Goal: Book appointment/travel/reservation

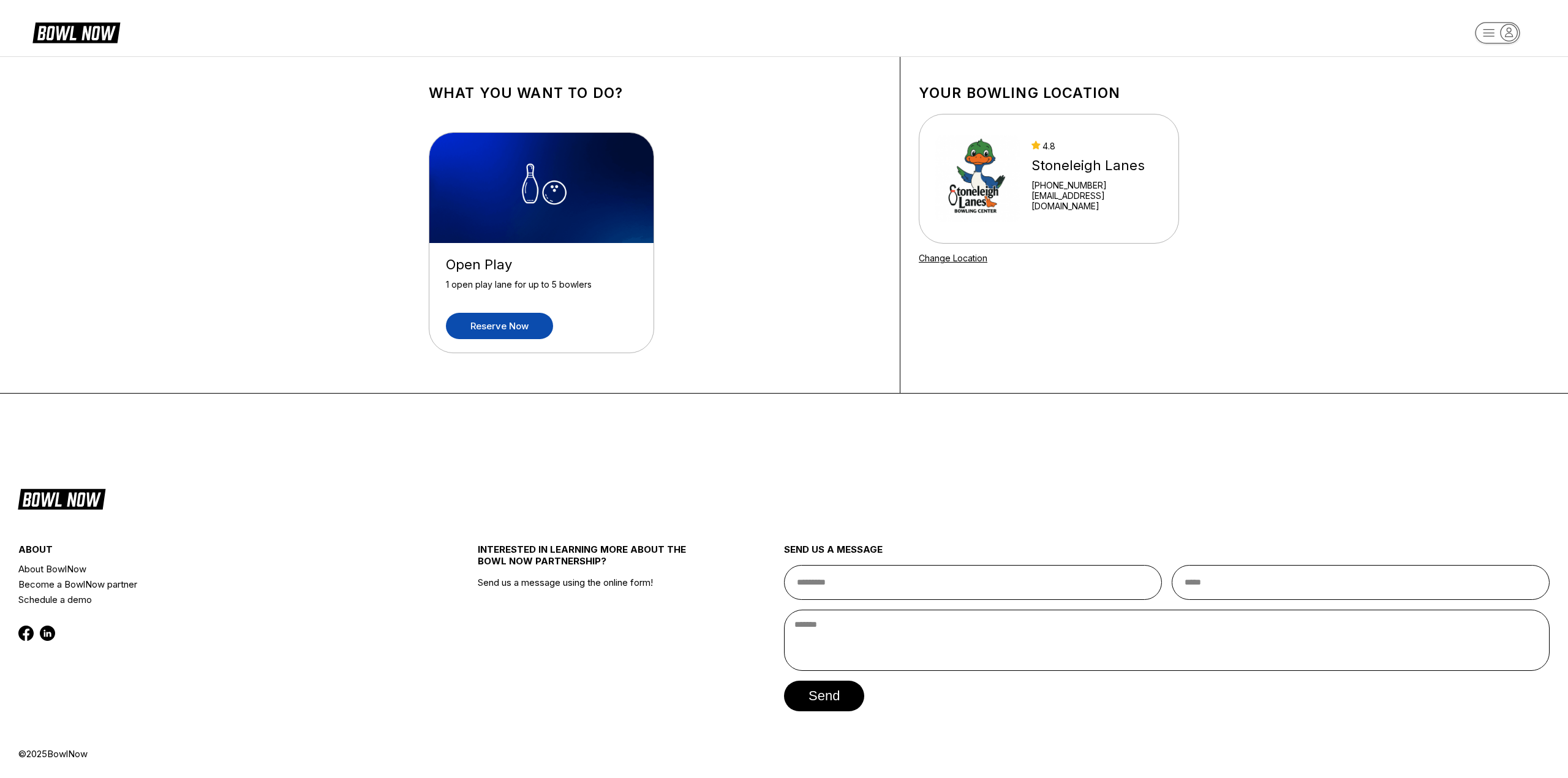
click at [521, 328] on link "Reserve now" at bounding box center [500, 326] width 107 height 26
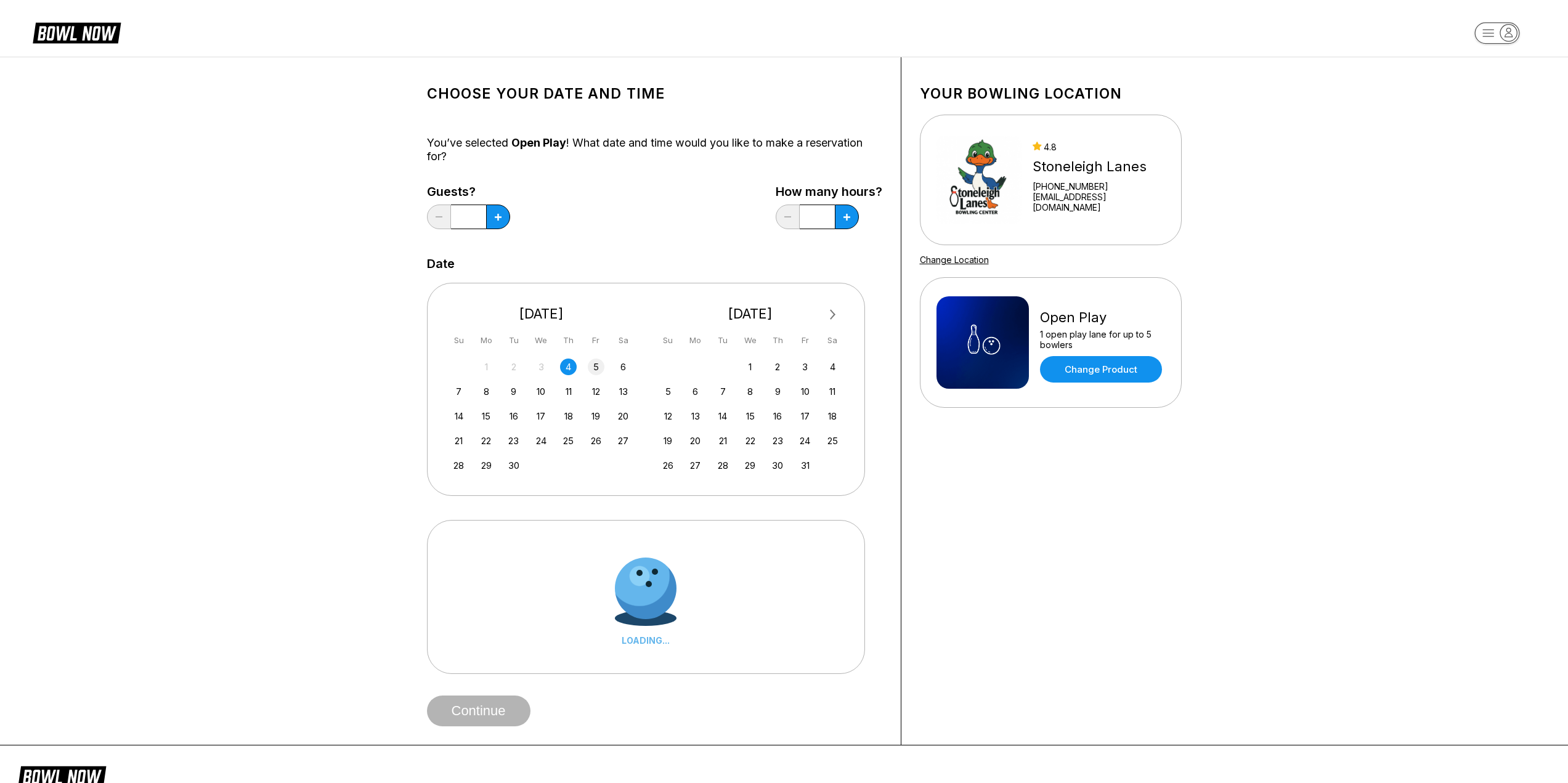
click at [588, 367] on div "5" at bounding box center [596, 367] width 16 height 16
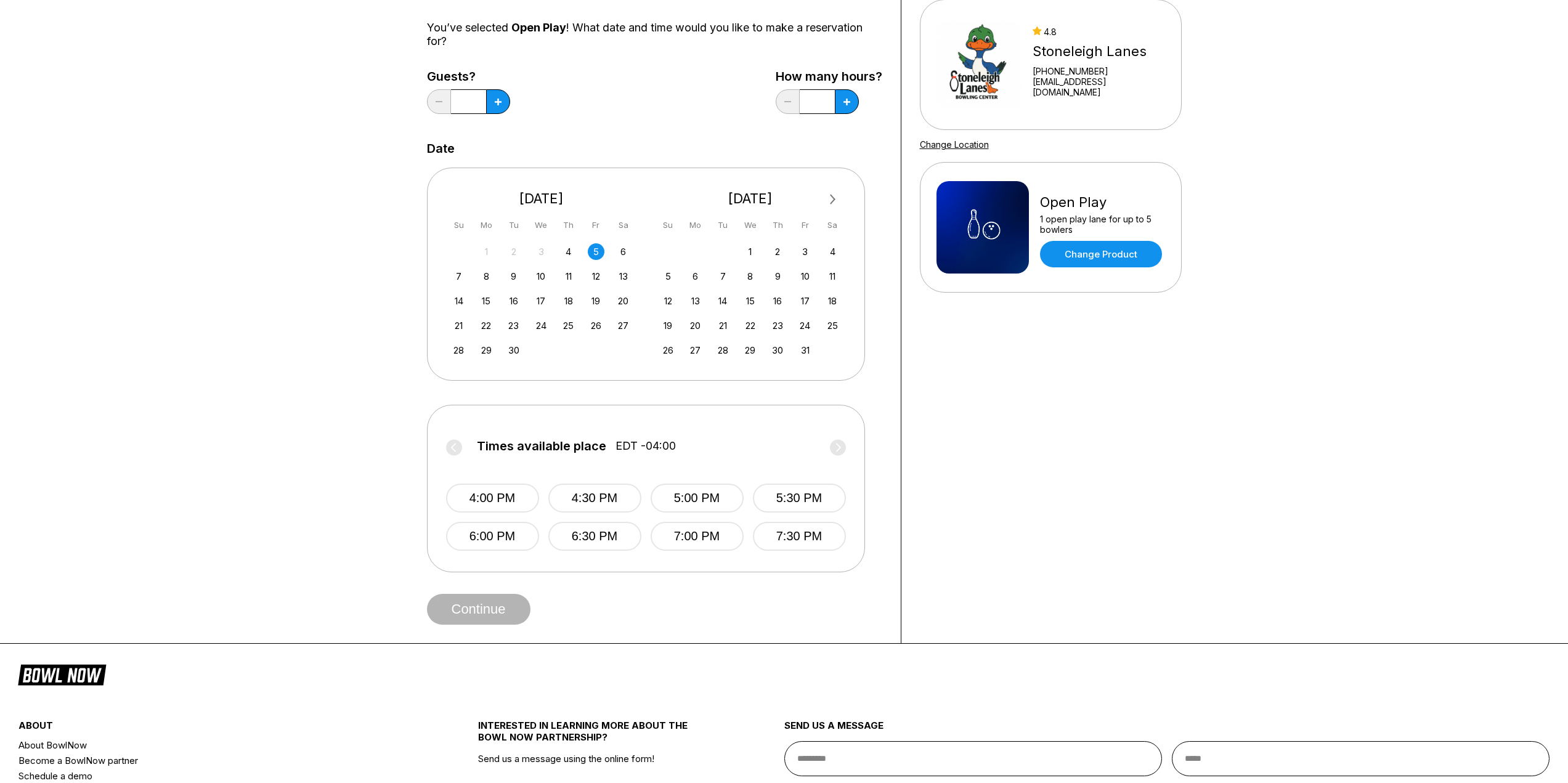
scroll to position [61, 0]
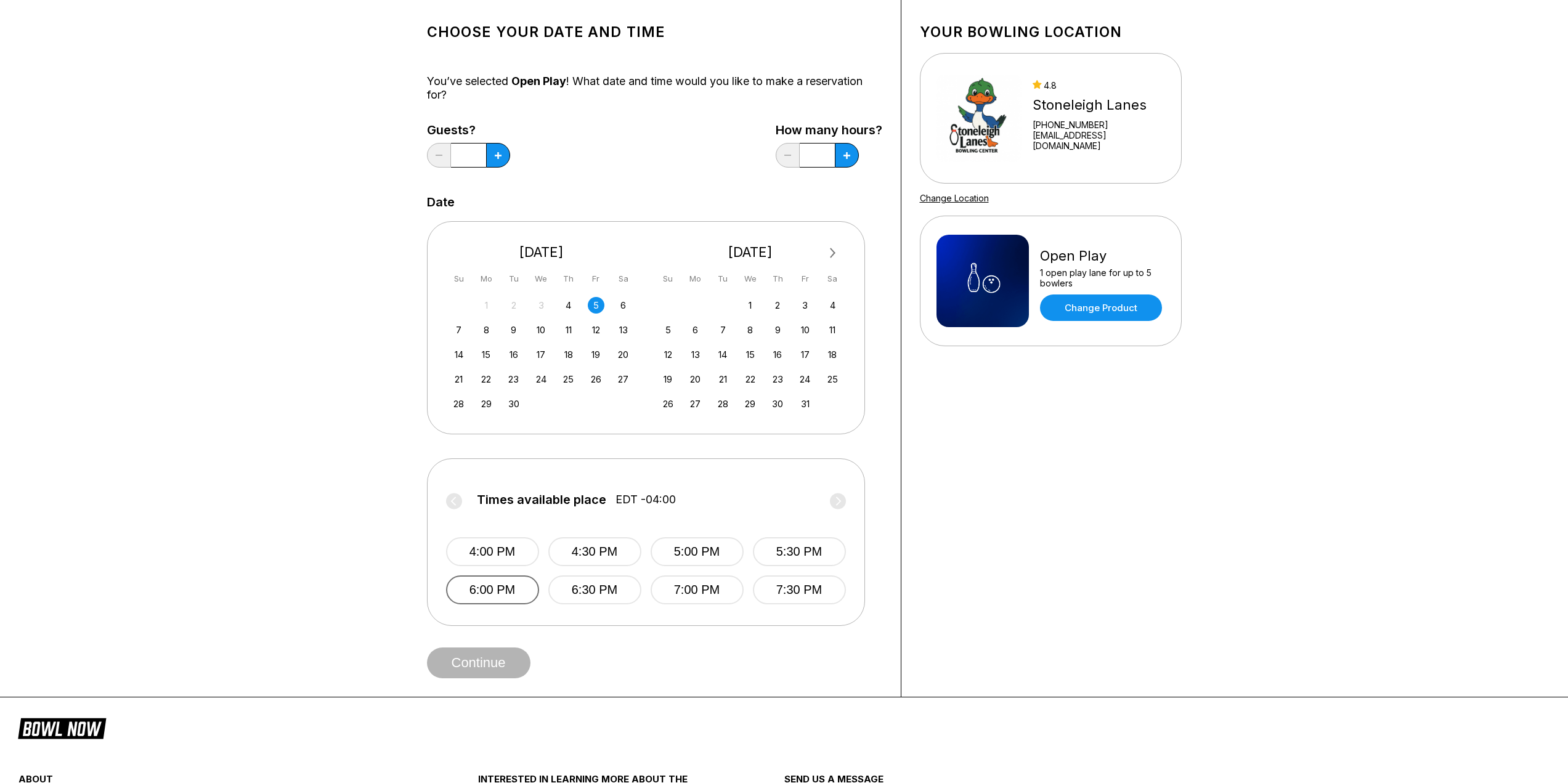
click at [499, 602] on button "6:00 PM" at bounding box center [492, 589] width 93 height 29
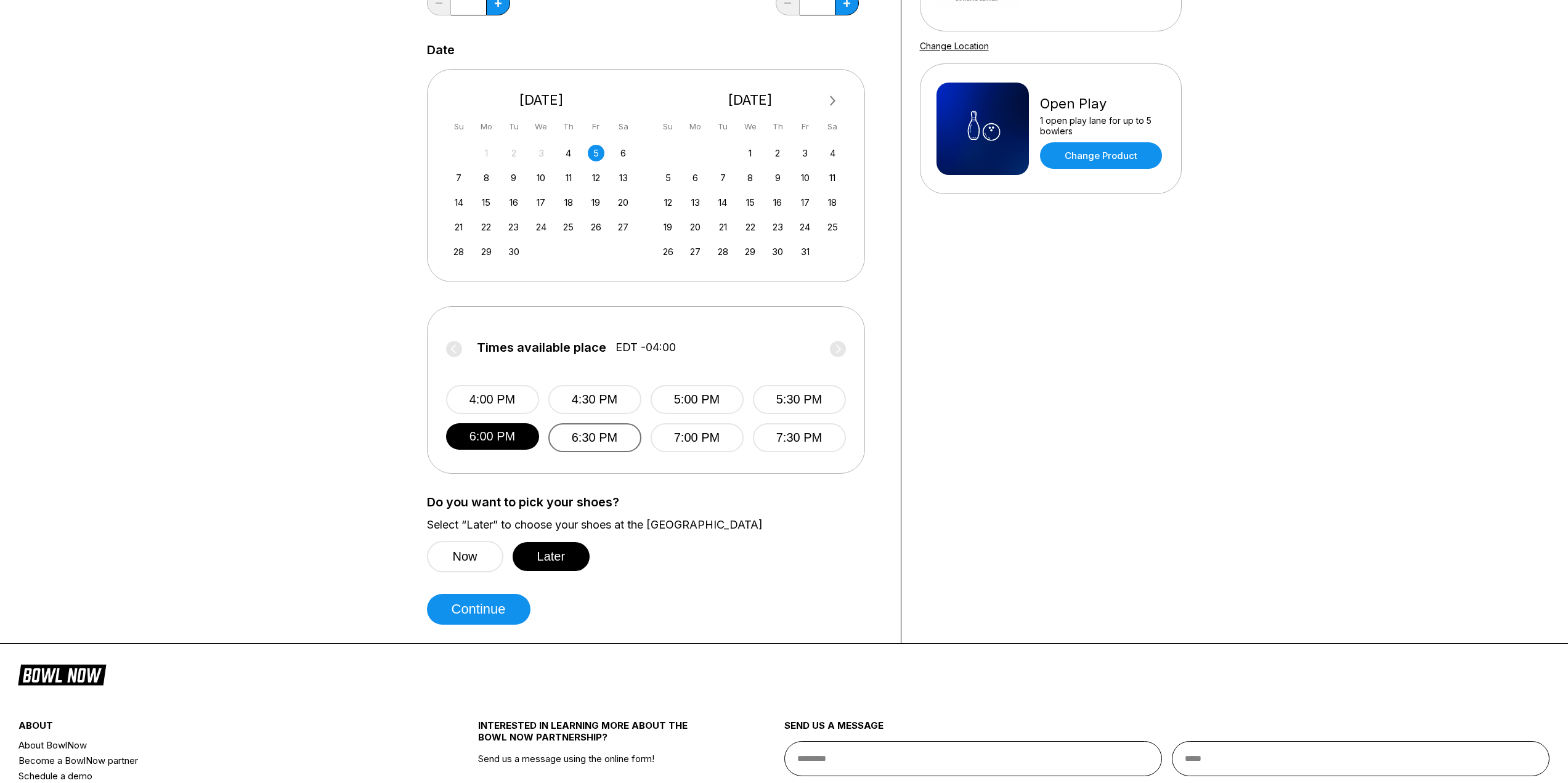
scroll to position [247, 0]
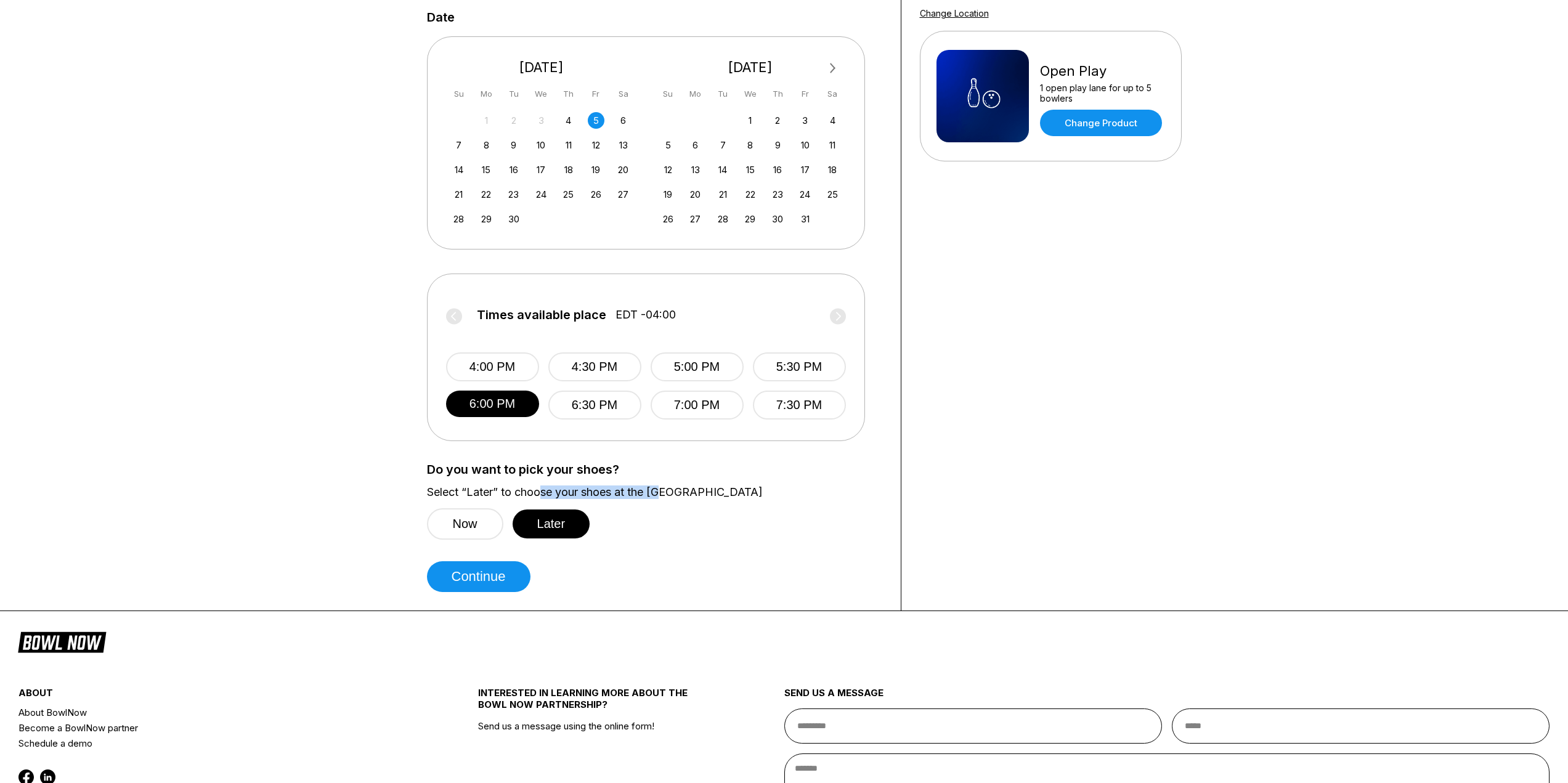
drag, startPoint x: 544, startPoint y: 494, endPoint x: 662, endPoint y: 496, distance: 118.0
click at [662, 496] on label "Select “Later” to choose your shoes at the [GEOGRAPHIC_DATA]" at bounding box center [655, 492] width 455 height 14
click at [473, 520] on button "Now" at bounding box center [465, 524] width 77 height 31
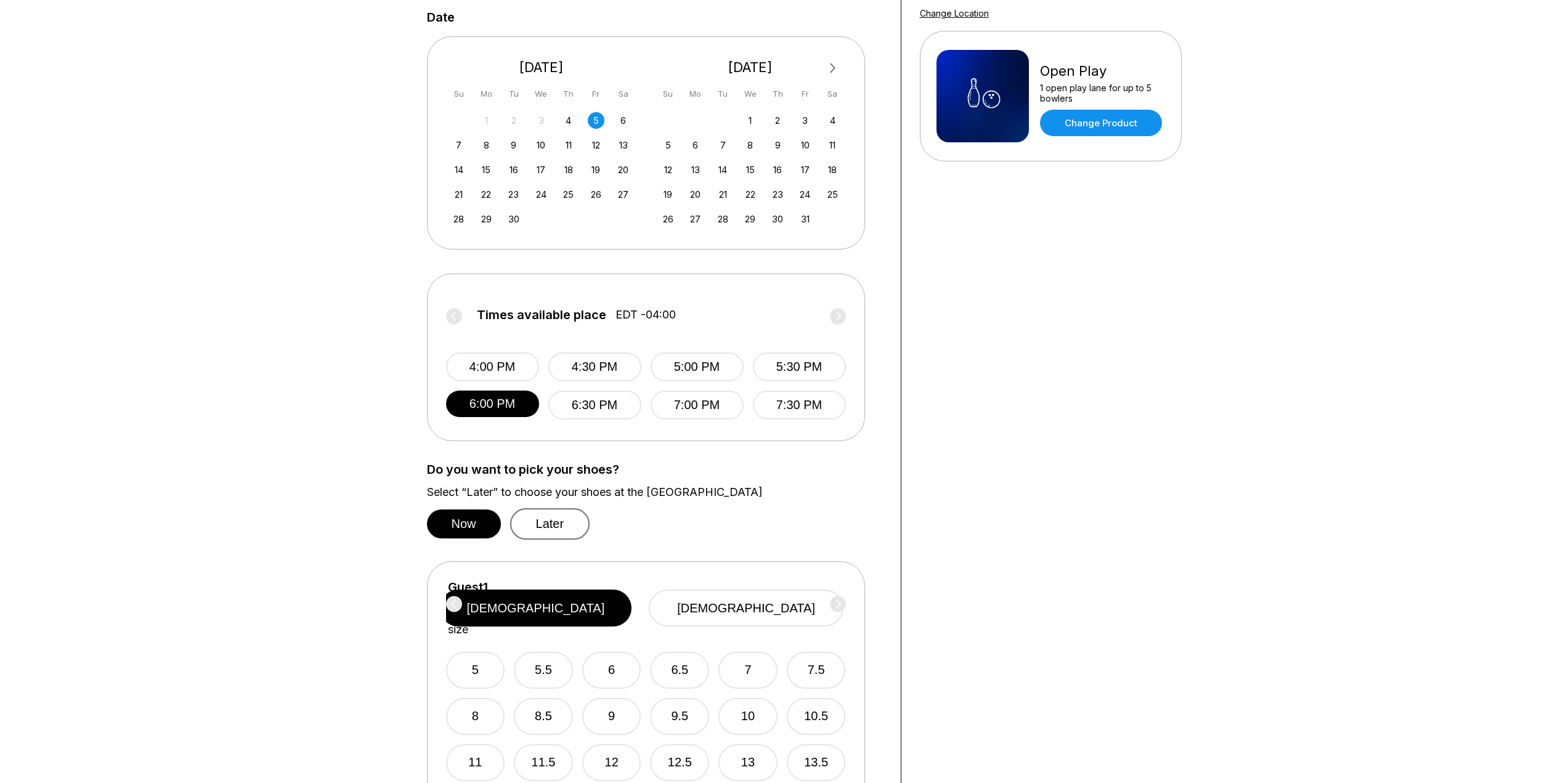
scroll to position [493, 0]
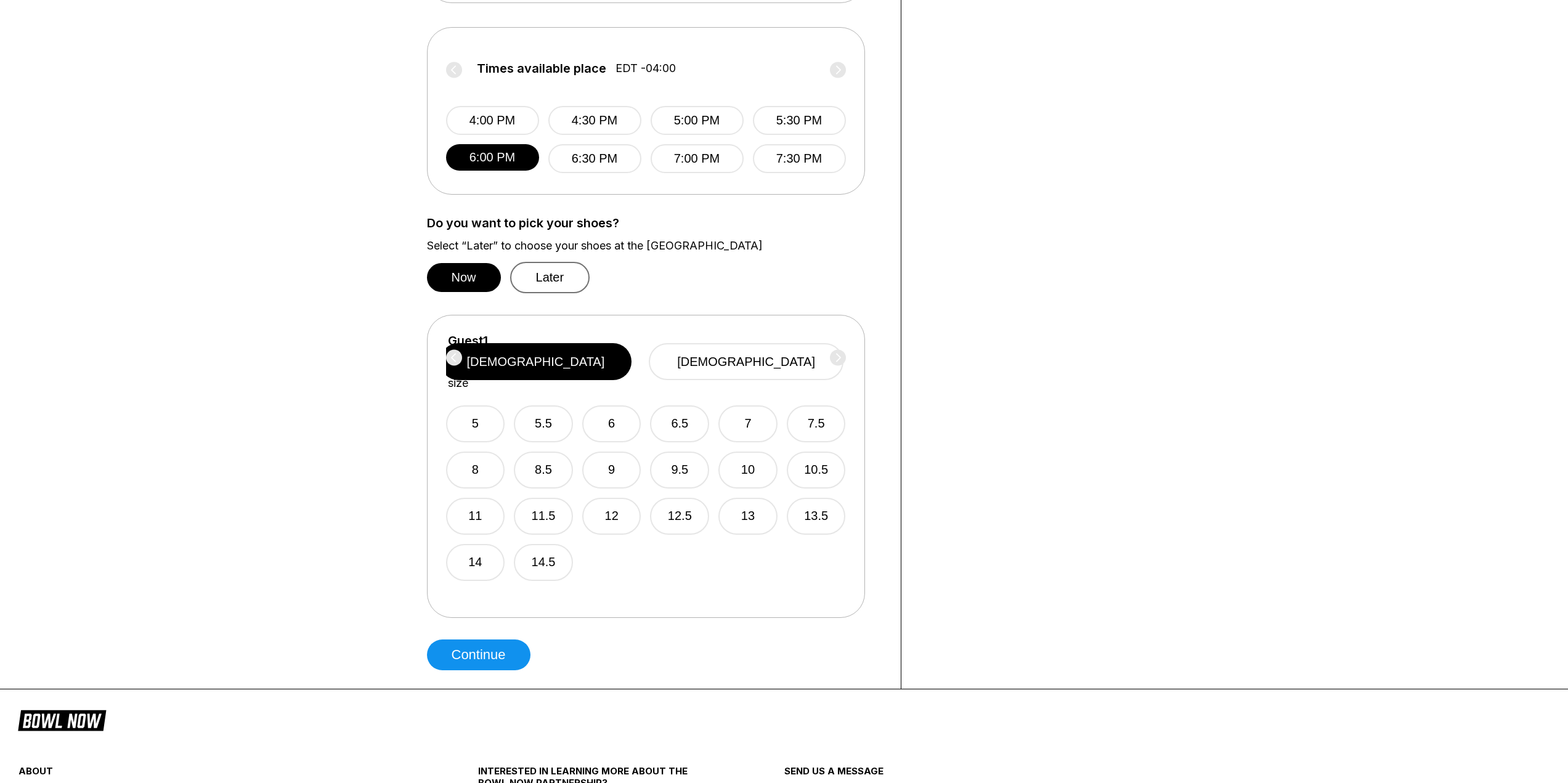
click at [512, 273] on button "Later" at bounding box center [550, 278] width 80 height 31
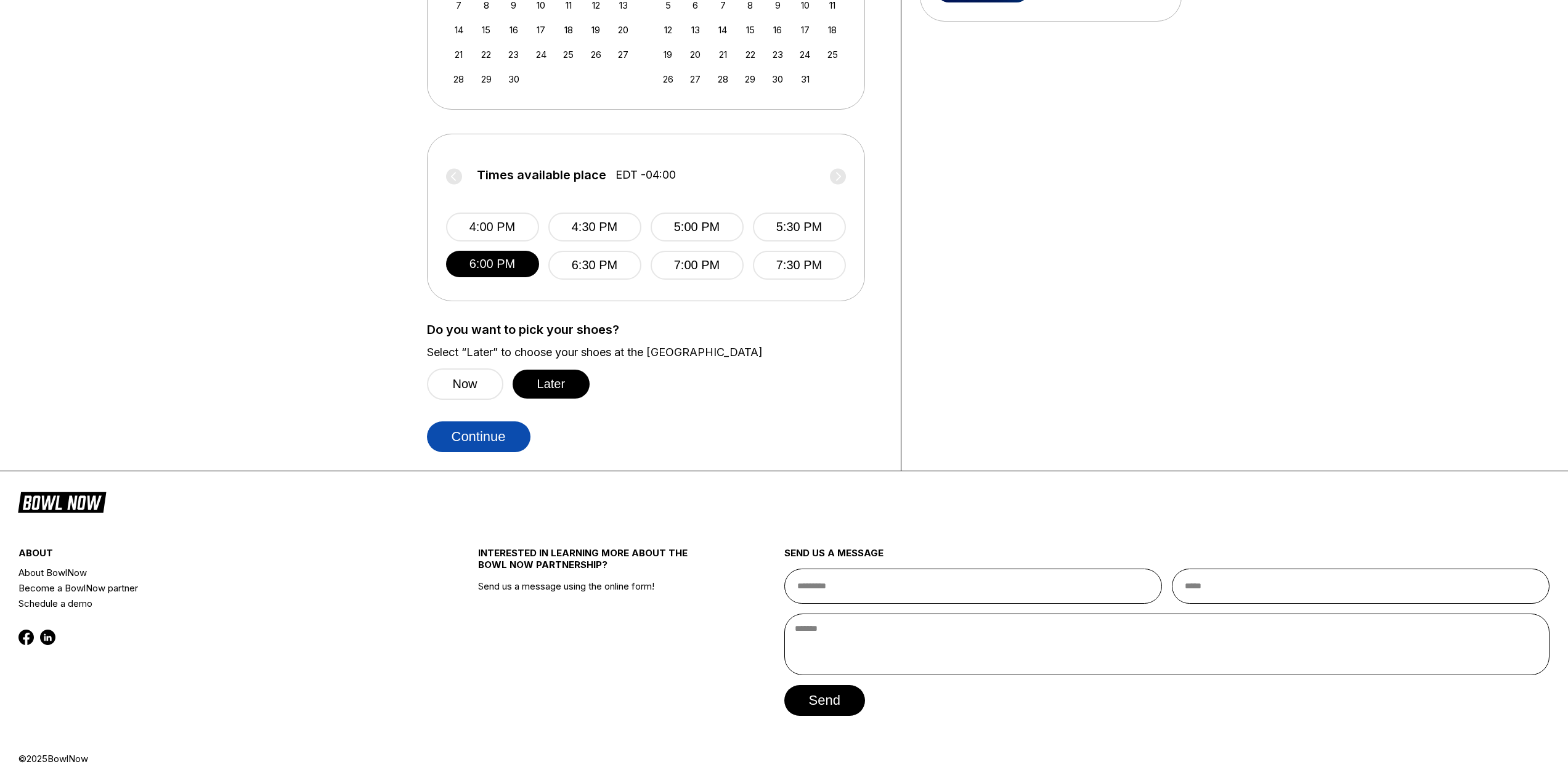
click at [471, 442] on button "Continue" at bounding box center [478, 437] width 104 height 31
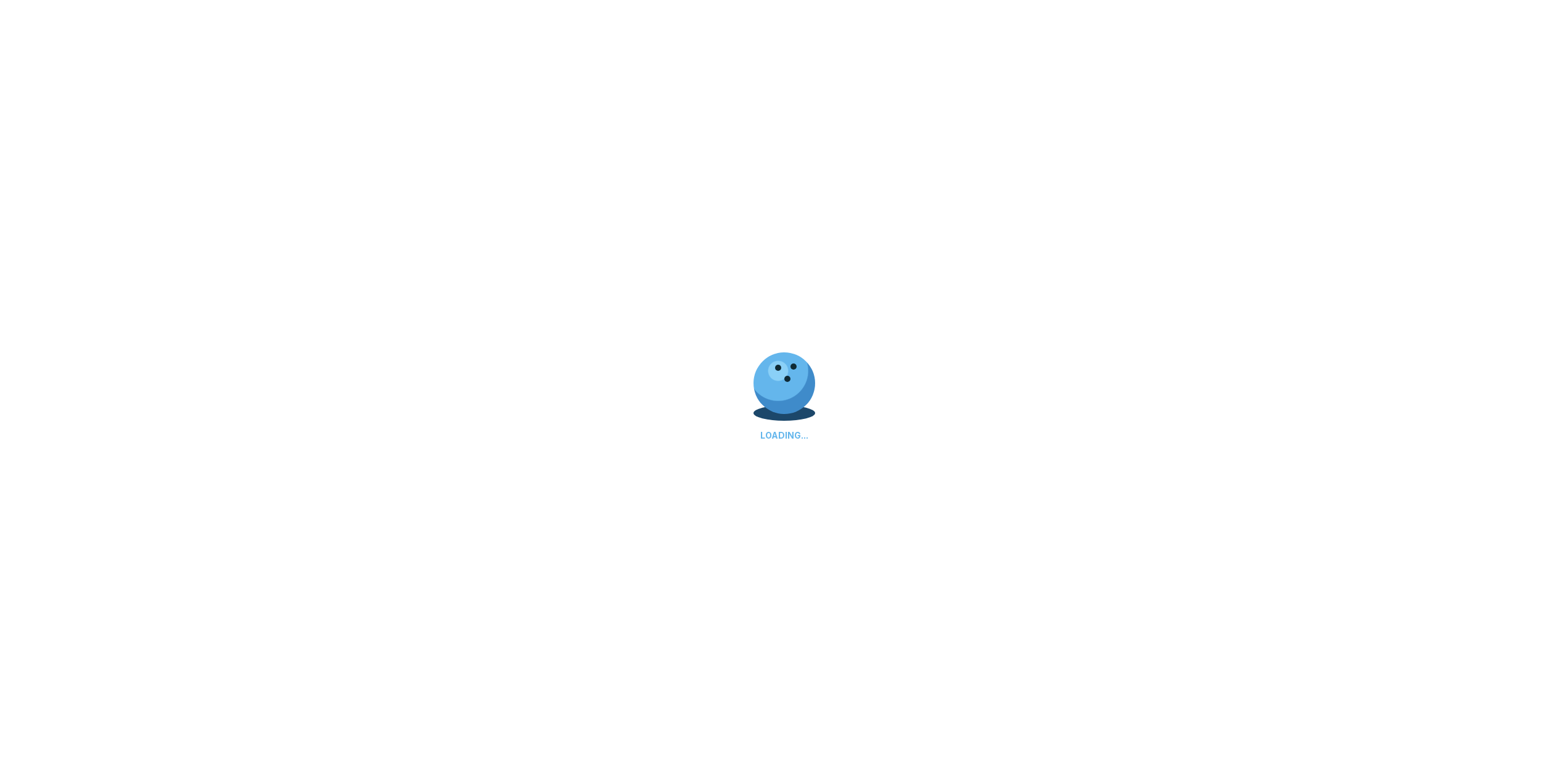
select select "**"
